Goal: Find contact information: Find contact information

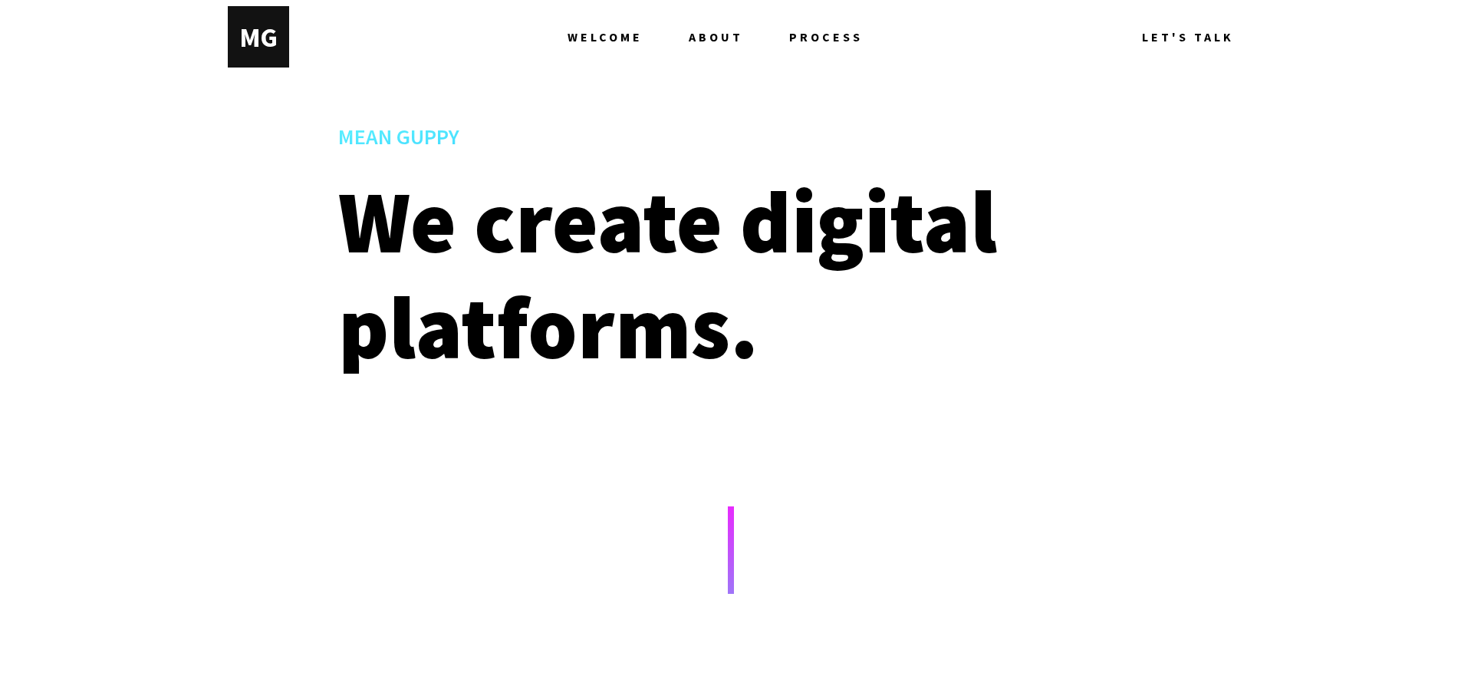
click at [729, 36] on span "ABOUT" at bounding box center [716, 36] width 54 height 61
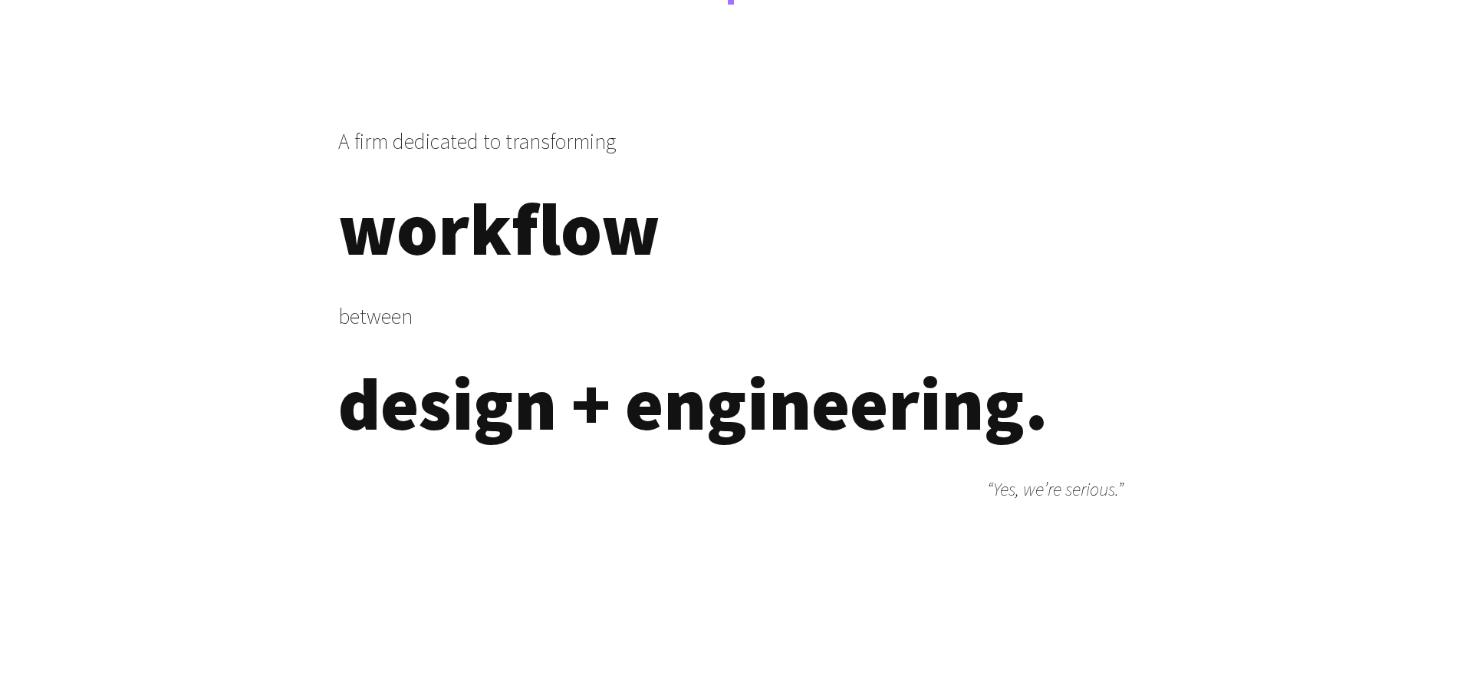
scroll to position [594, 0]
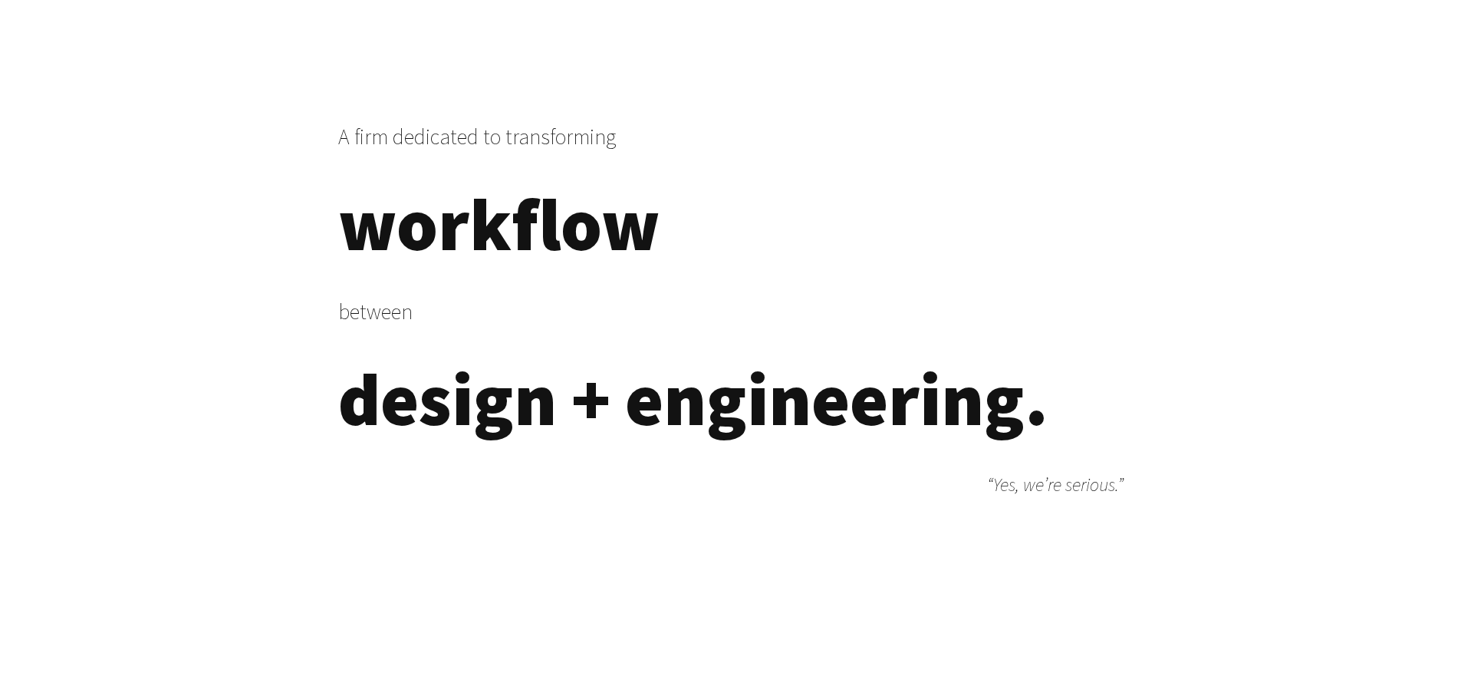
click at [515, 247] on span "workflow" at bounding box center [499, 224] width 322 height 92
click at [614, 394] on span "design + engineering." at bounding box center [693, 399] width 710 height 92
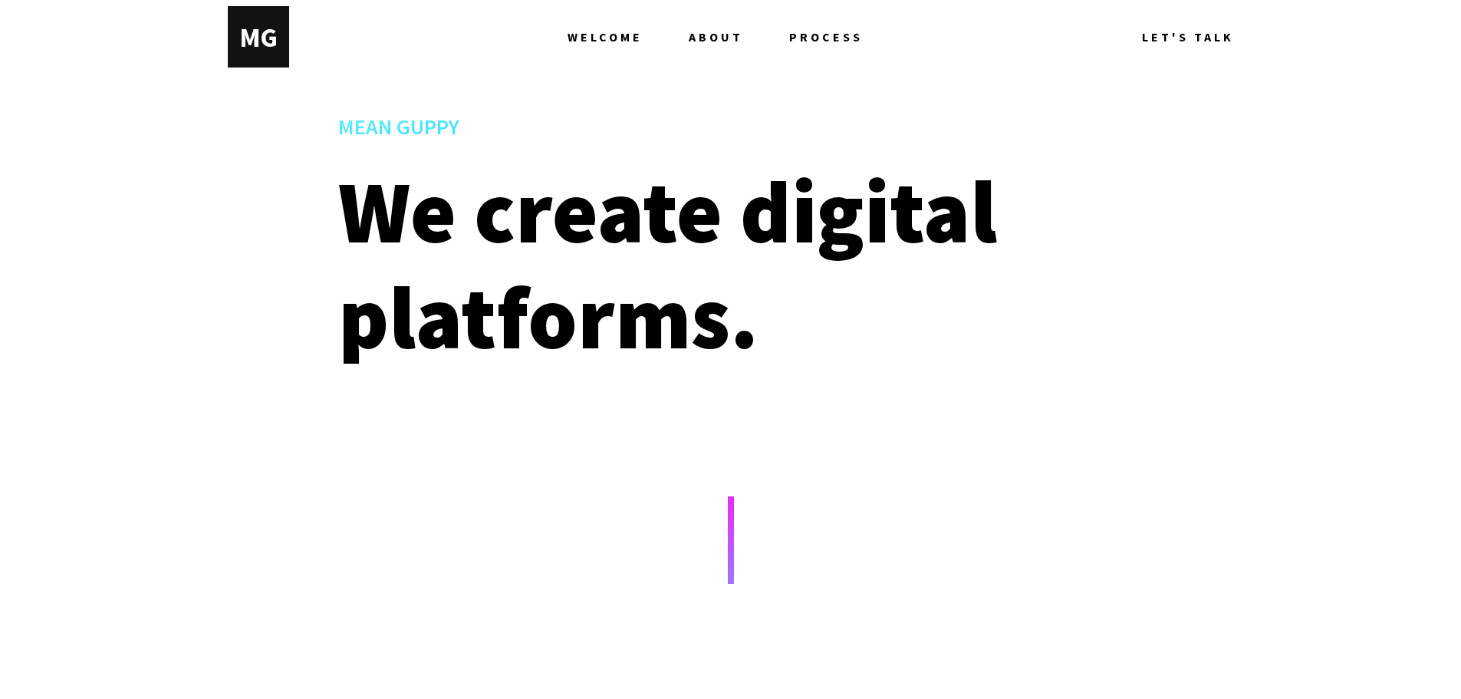
scroll to position [0, 0]
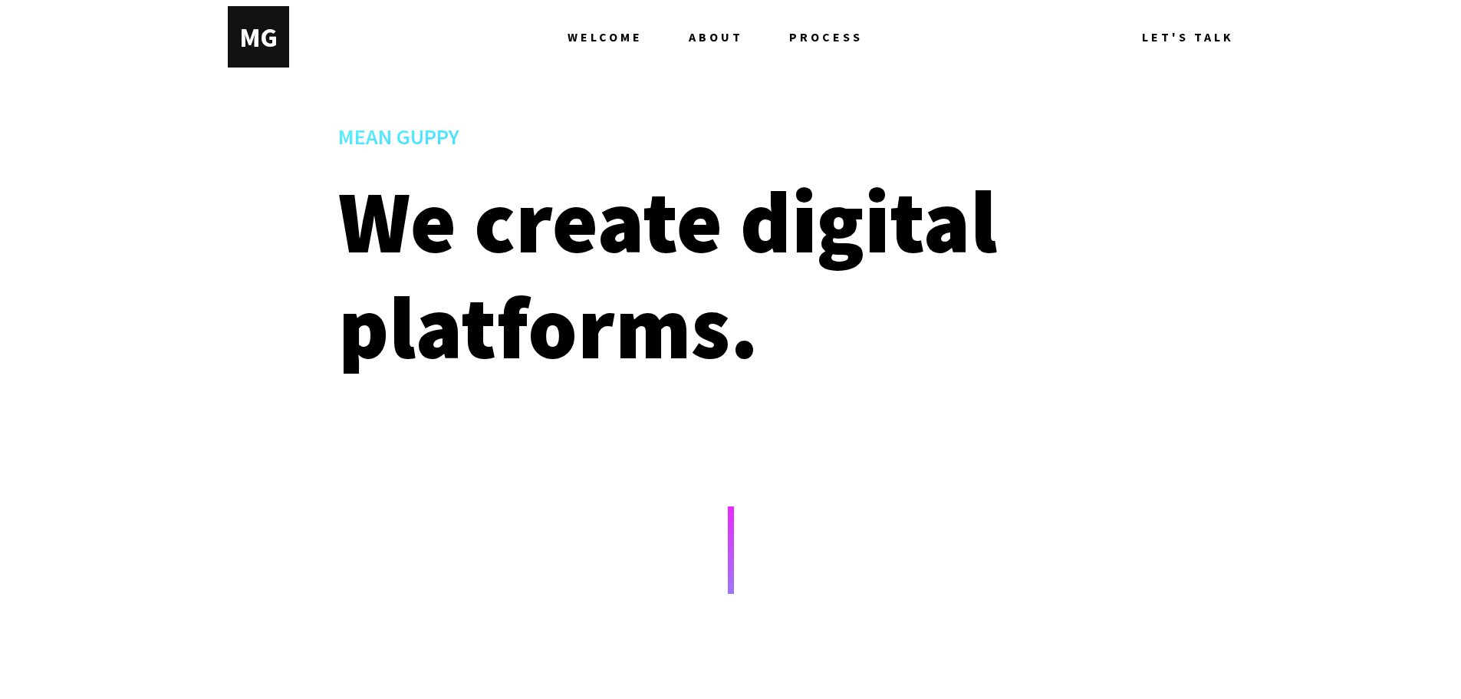
click at [1179, 38] on span "LET'S TALK" at bounding box center [1188, 36] width 92 height 61
click at [613, 33] on span "WELCOME" at bounding box center [604, 36] width 75 height 61
click at [267, 26] on div "M EAN G UPPY" at bounding box center [258, 37] width 38 height 35
click at [1199, 34] on span "LET'S TALK" at bounding box center [1188, 36] width 92 height 61
click at [703, 39] on span "ABOUT" at bounding box center [716, 36] width 54 height 61
